Goal: Task Accomplishment & Management: Manage account settings

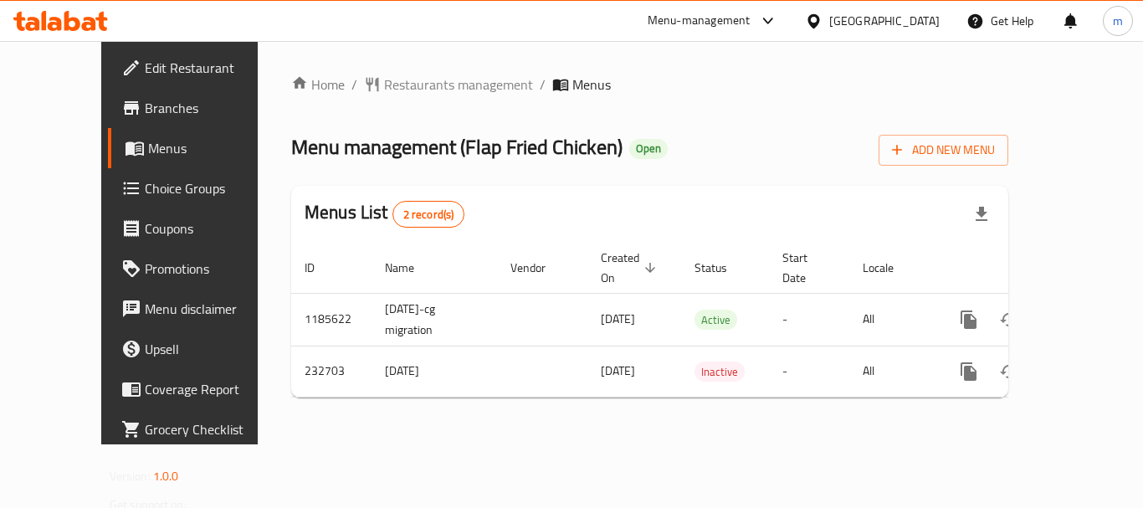
click at [145, 192] on span "Choice Groups" at bounding box center [212, 188] width 134 height 20
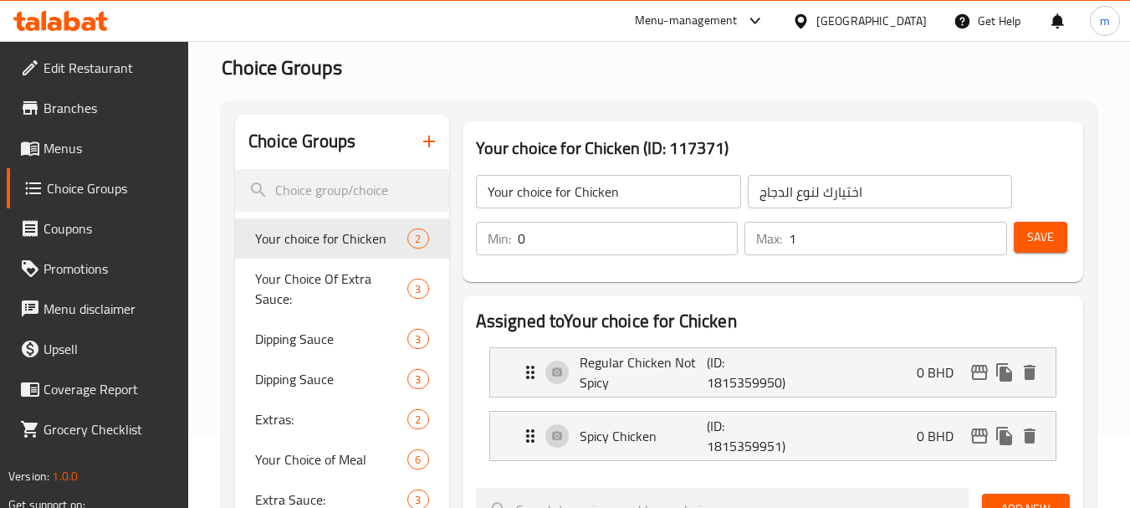
scroll to position [167, 0]
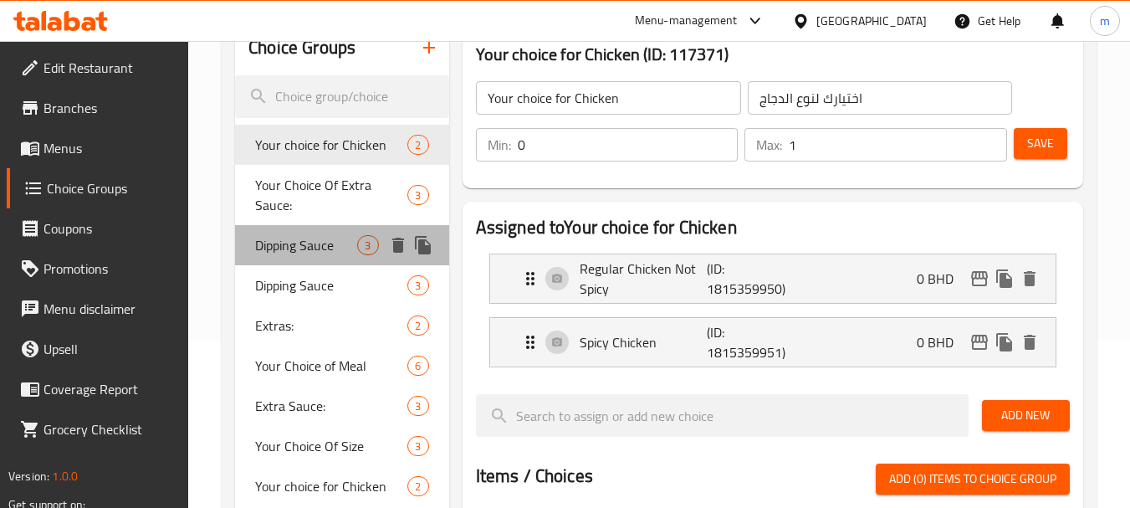
click at [324, 249] on span "Dipping Sauce" at bounding box center [306, 245] width 102 height 20
type input "Dipping Sauce"
type input "صلصة التغميس"
type input "1"
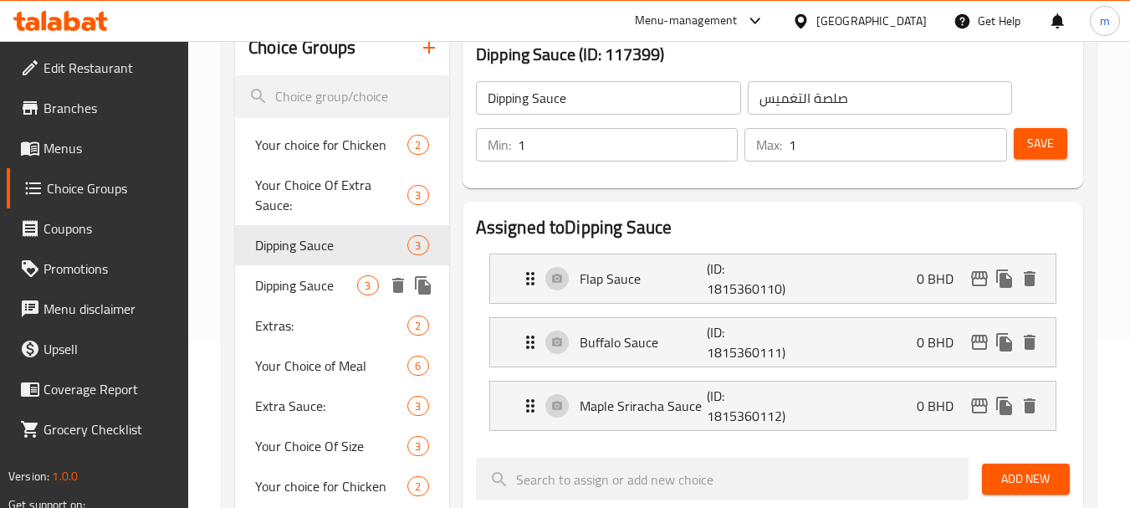
click at [302, 285] on span "Dipping Sauce" at bounding box center [306, 285] width 102 height 20
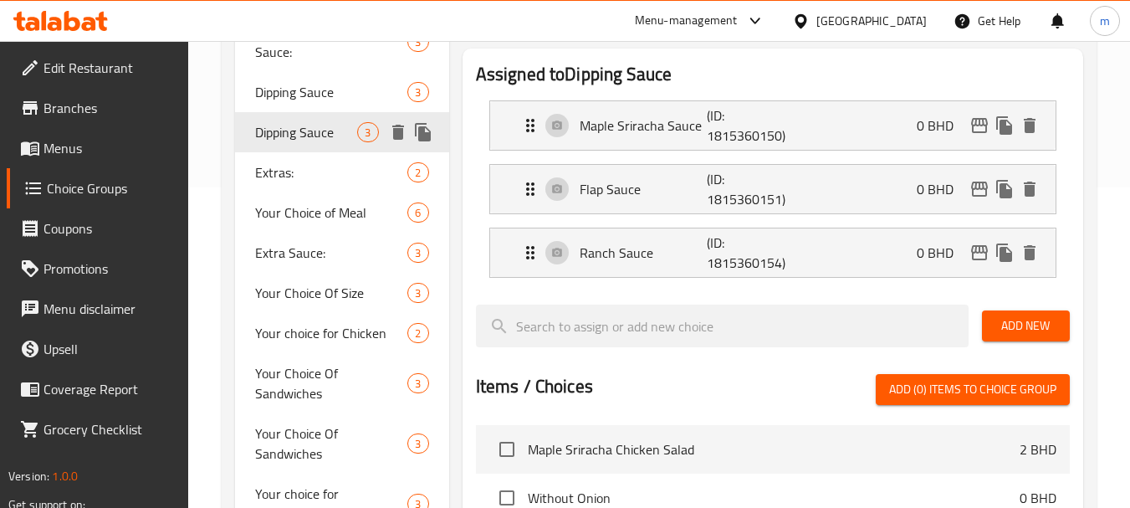
scroll to position [335, 0]
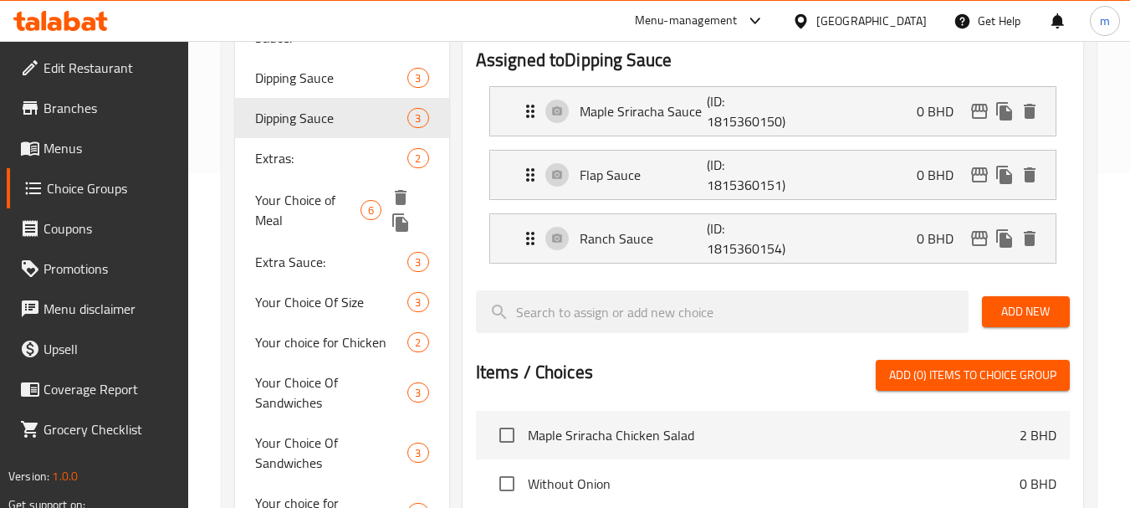
click at [309, 178] on div "Your Choice of Meal 6" at bounding box center [341, 210] width 213 height 64
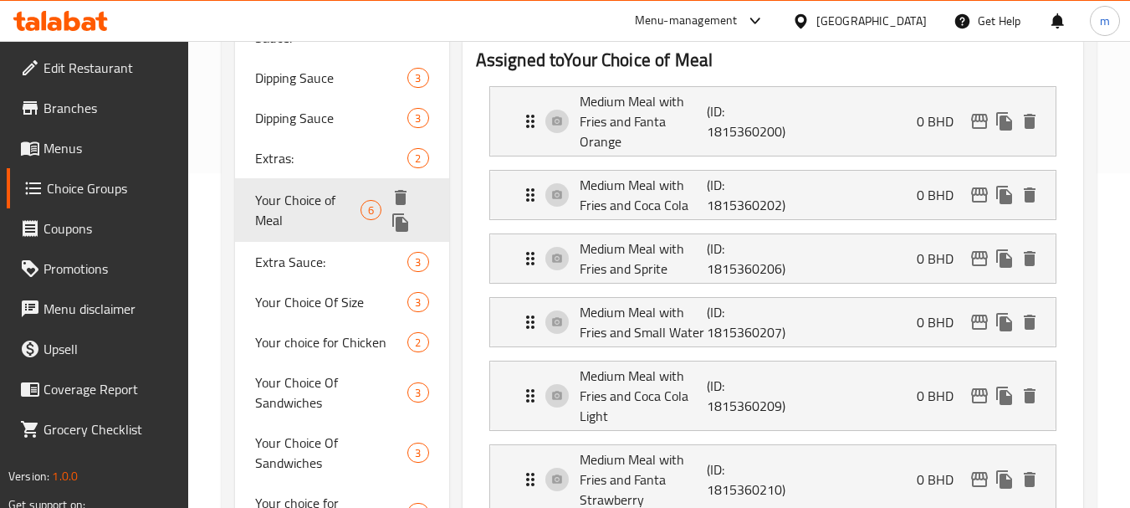
type input "Your Choice of Meal"
type input "إختيارك للوجبة"
type input "3"
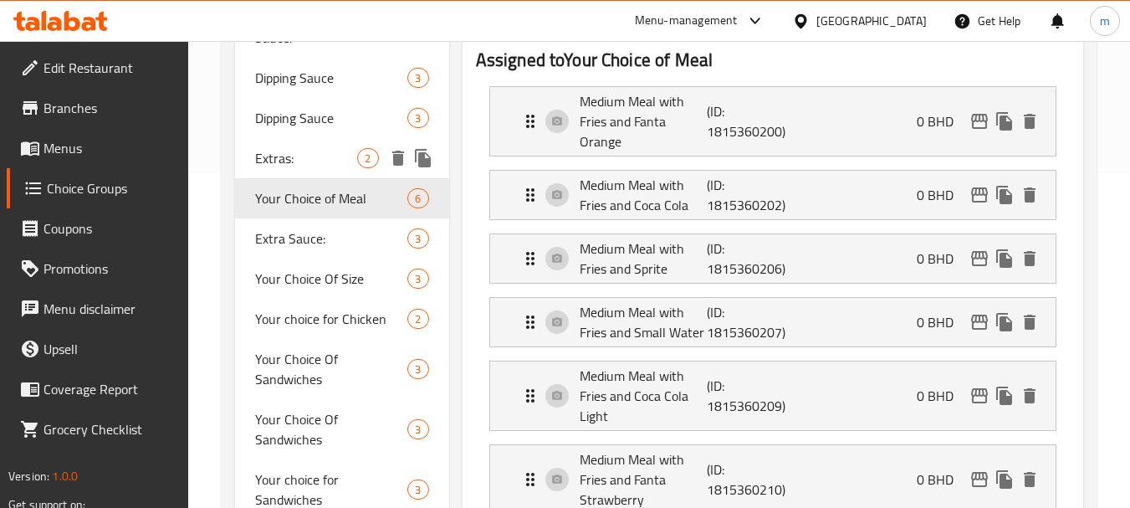
click at [297, 161] on span "Extras:" at bounding box center [306, 158] width 102 height 20
type input "Extras:"
type input "إضافات:"
type input "0"
type input "2"
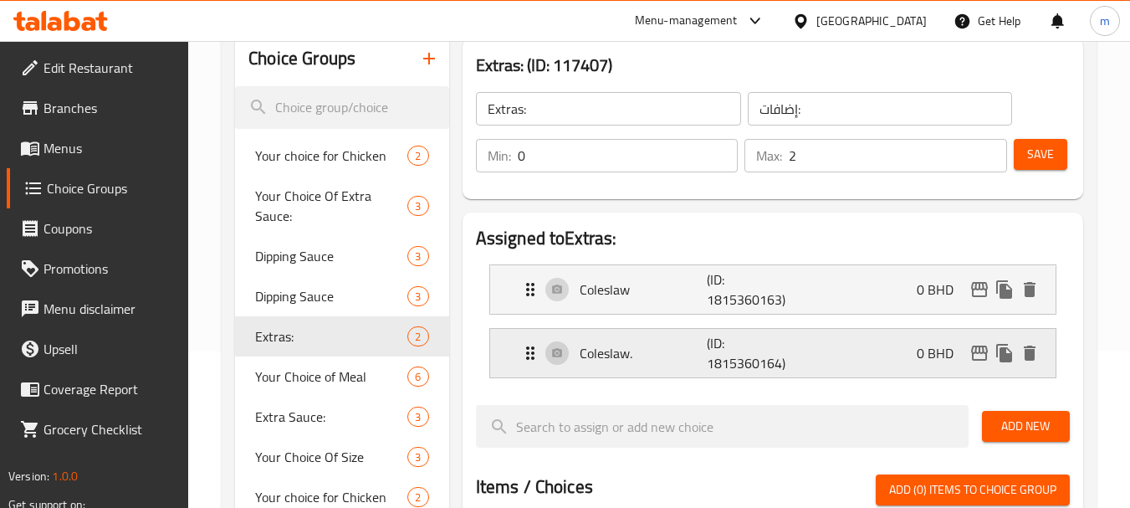
scroll to position [251, 0]
